Goal: Obtain resource: Download file/media

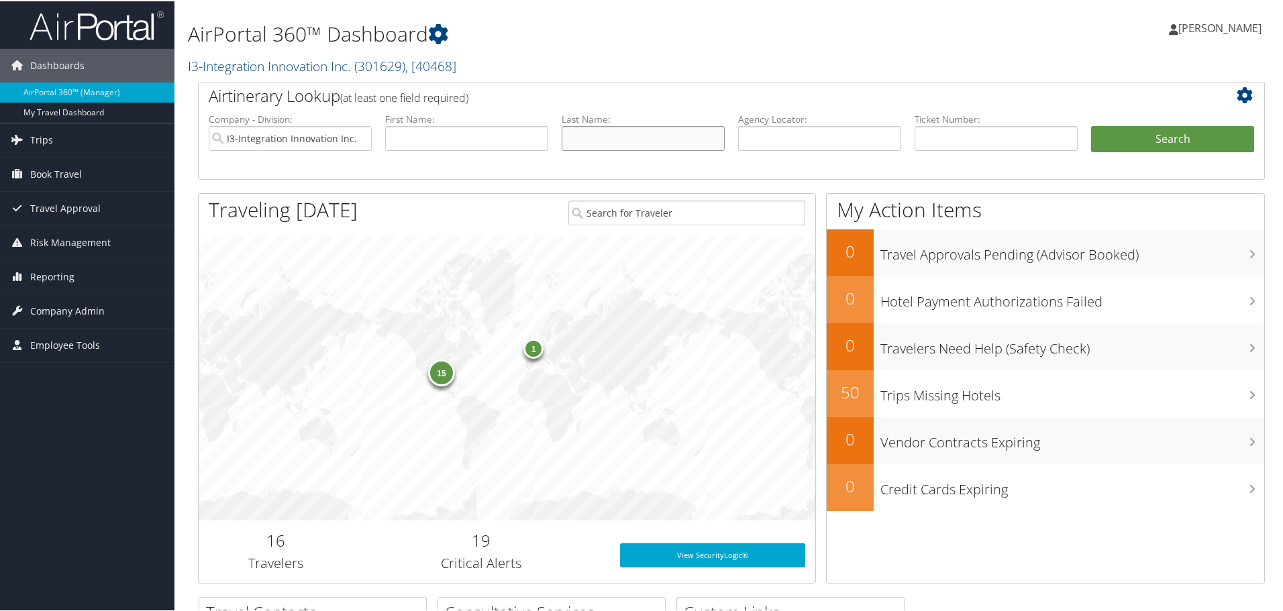
click at [590, 134] on input "text" at bounding box center [643, 137] width 163 height 25
type input "klose"
click at [1091, 125] on button "Search" at bounding box center [1172, 138] width 163 height 27
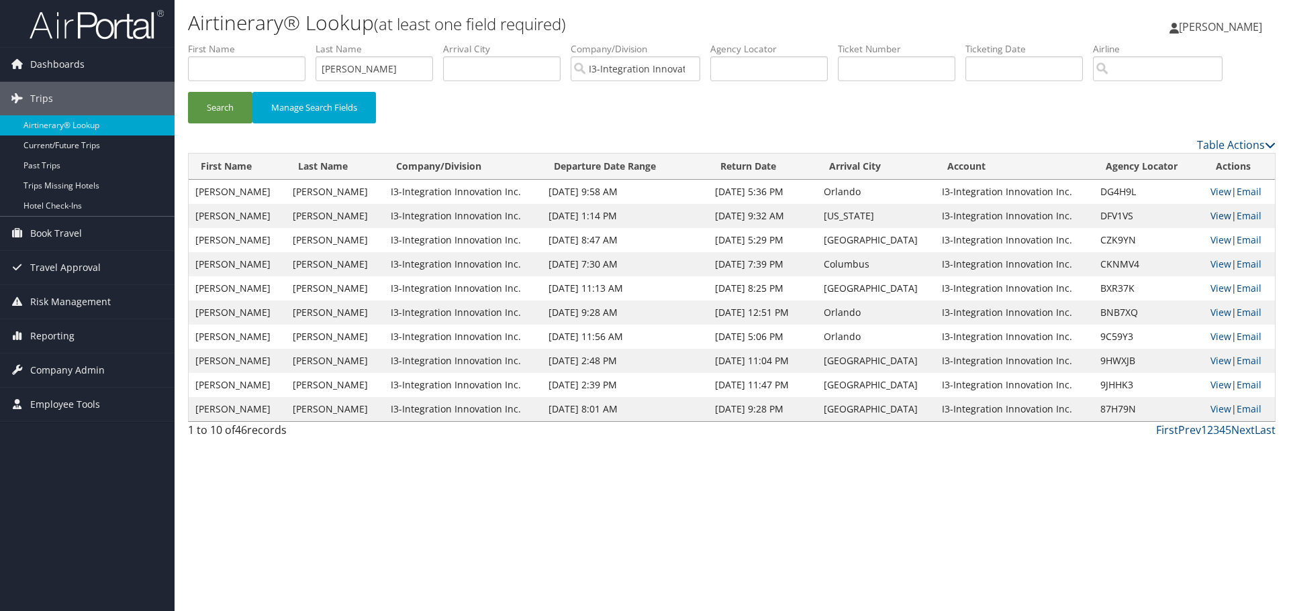
click at [1210, 217] on link "View" at bounding box center [1220, 215] width 21 height 13
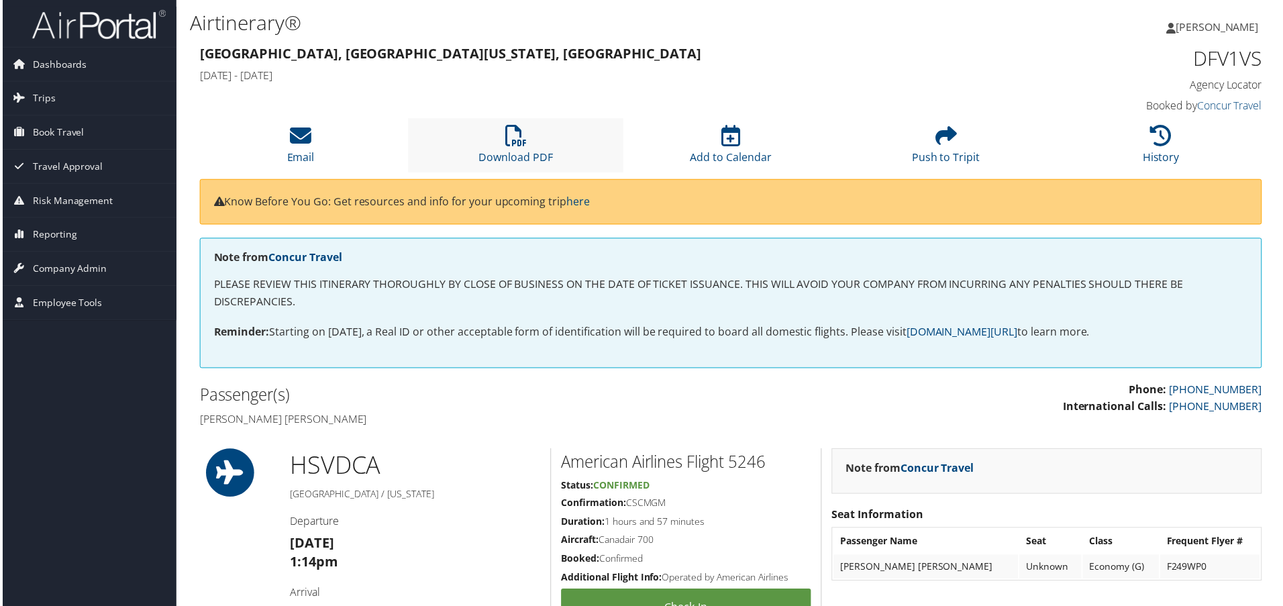
click at [532, 148] on li "Download PDF" at bounding box center [515, 146] width 216 height 54
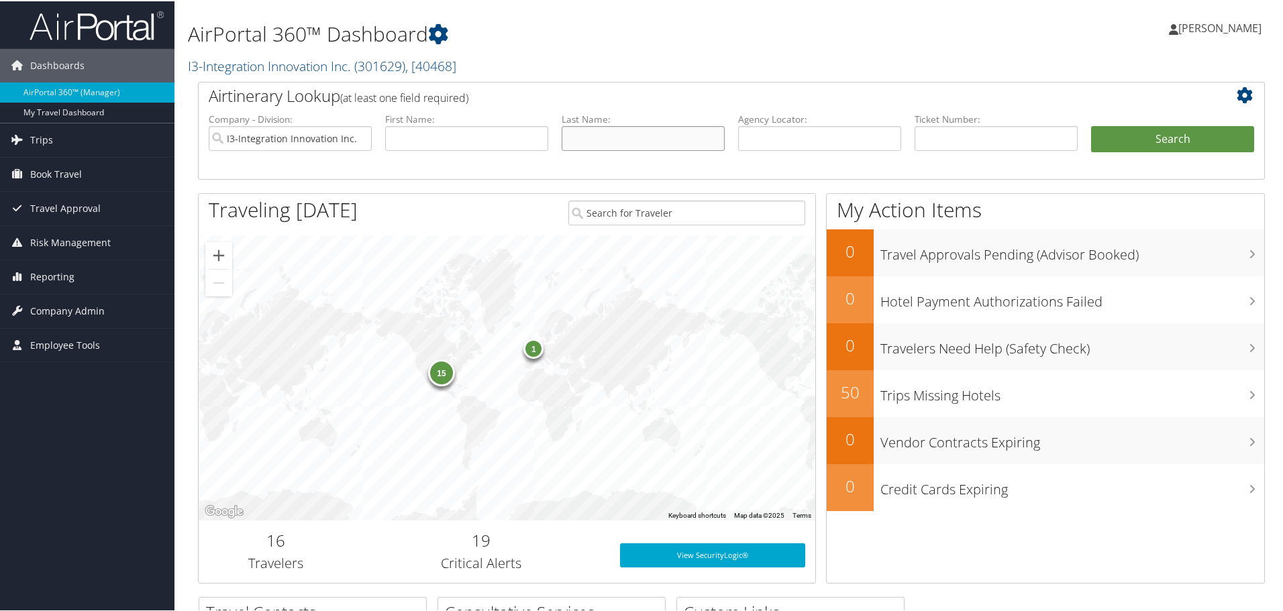
click at [601, 142] on input "text" at bounding box center [643, 137] width 163 height 25
type input "ruht"
click at [1091, 125] on button "Search" at bounding box center [1172, 138] width 163 height 27
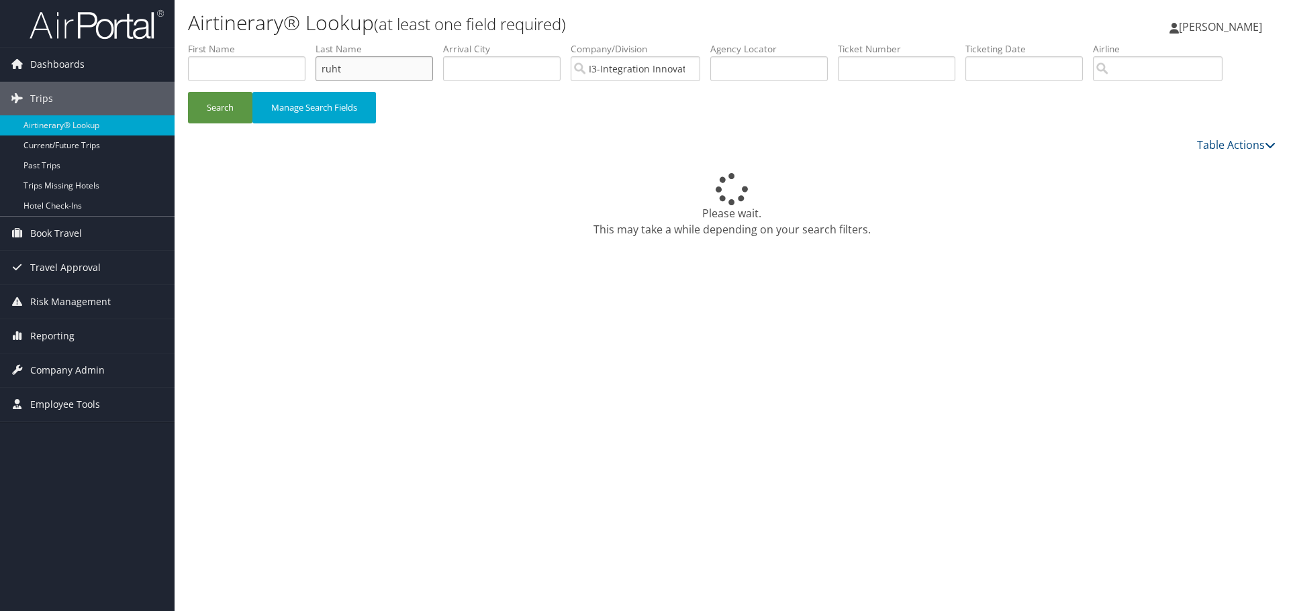
click at [377, 77] on input "ruht" at bounding box center [373, 68] width 117 height 25
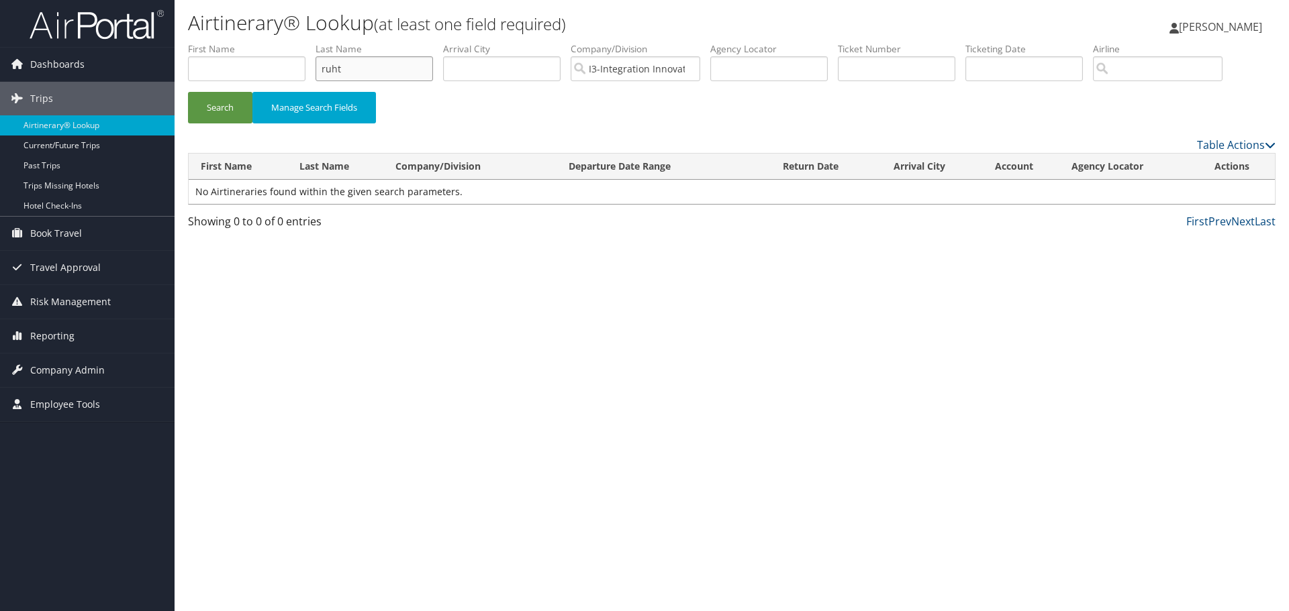
click at [377, 77] on input "ruht" at bounding box center [373, 68] width 117 height 25
type input "e"
type input "[PERSON_NAME]"
click at [188, 92] on button "Search" at bounding box center [220, 108] width 64 height 32
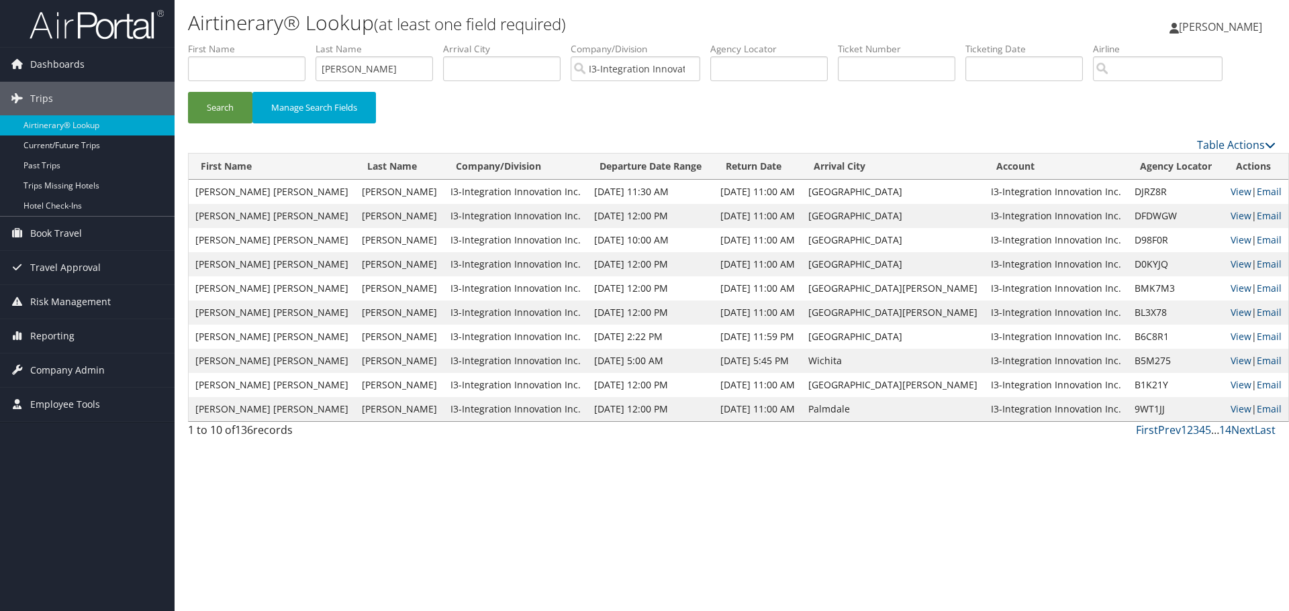
click at [1224, 192] on td "View | Email" at bounding box center [1256, 192] width 64 height 24
click at [1230, 187] on link "View" at bounding box center [1240, 191] width 21 height 13
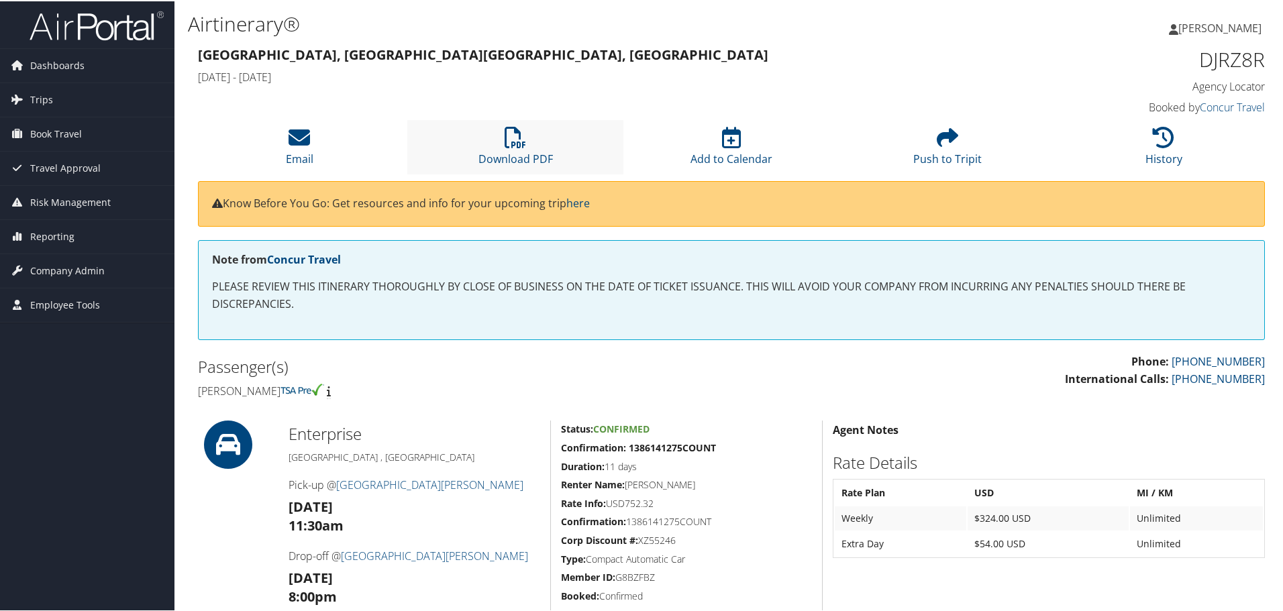
click at [530, 127] on li "Download PDF" at bounding box center [515, 146] width 216 height 54
